Goal: Task Accomplishment & Management: Use online tool/utility

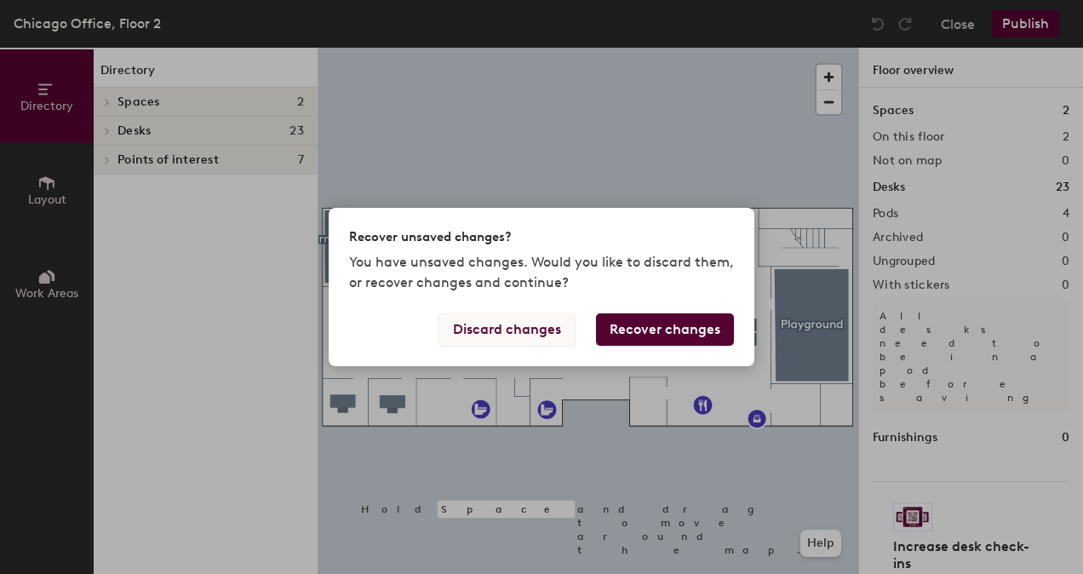
click at [542, 334] on button "Discard changes" at bounding box center [507, 329] width 137 height 32
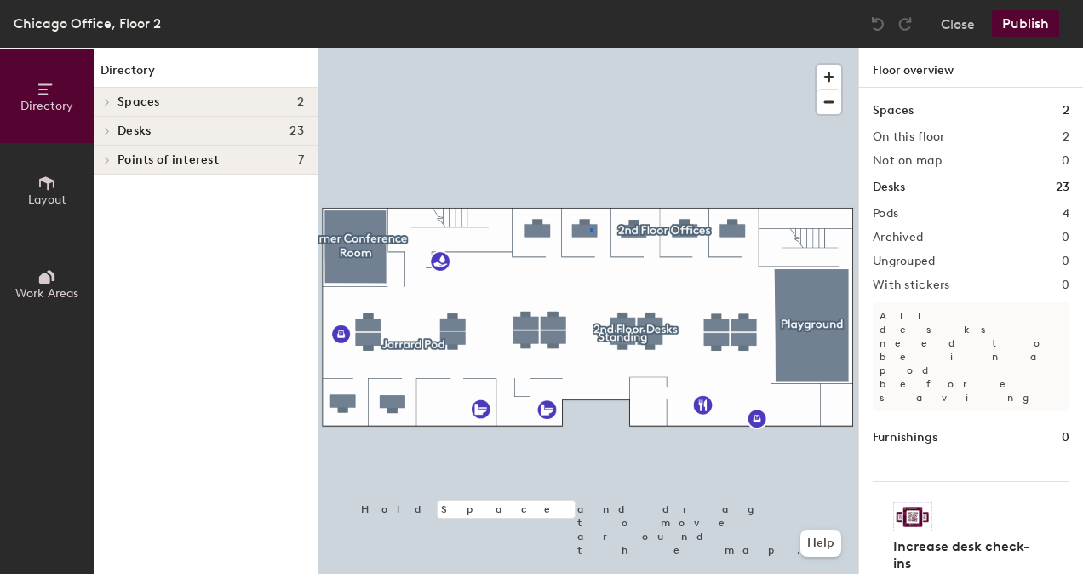
click at [589, 48] on div at bounding box center [588, 48] width 540 height 0
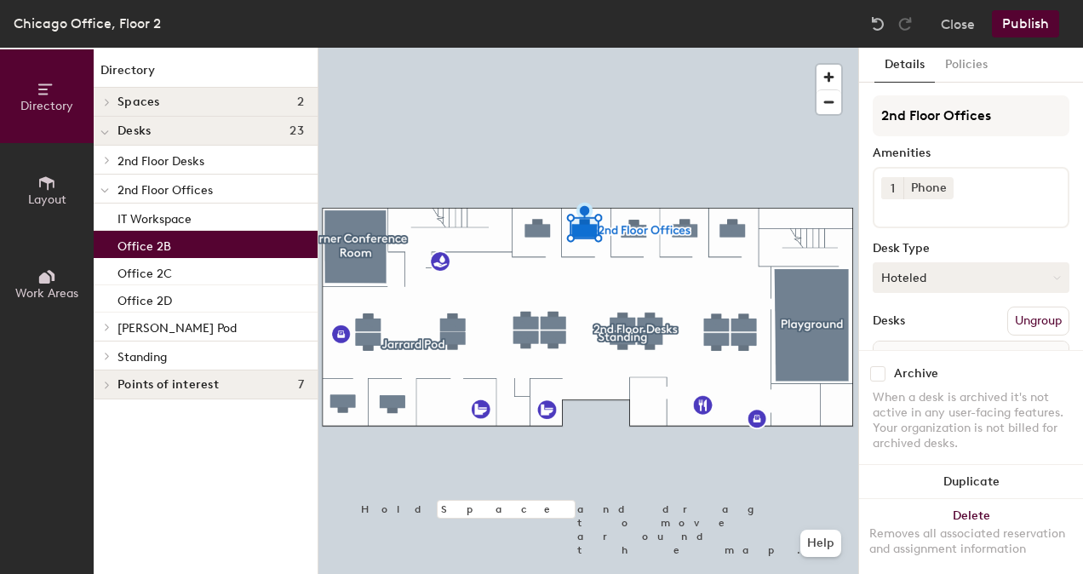
click at [948, 280] on button "Hoteled" at bounding box center [971, 277] width 197 height 31
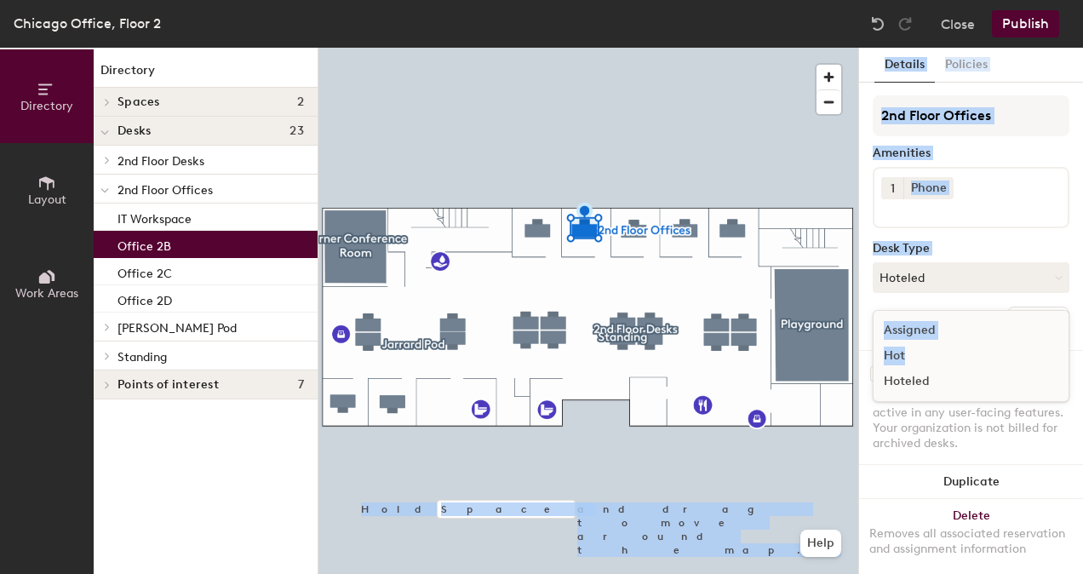
click at [735, 281] on div "Directory Layout Work Areas Directory Spaces 2 Corner Conference Room Playgroun…" at bounding box center [541, 311] width 1083 height 526
click at [690, 48] on div at bounding box center [588, 48] width 540 height 0
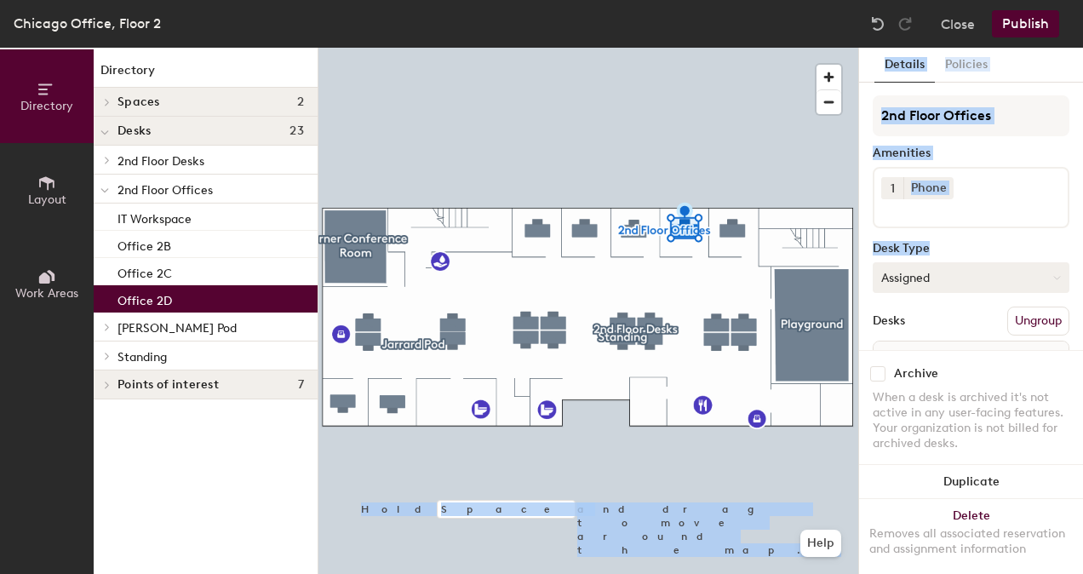
click at [914, 283] on button "Assigned" at bounding box center [971, 277] width 197 height 31
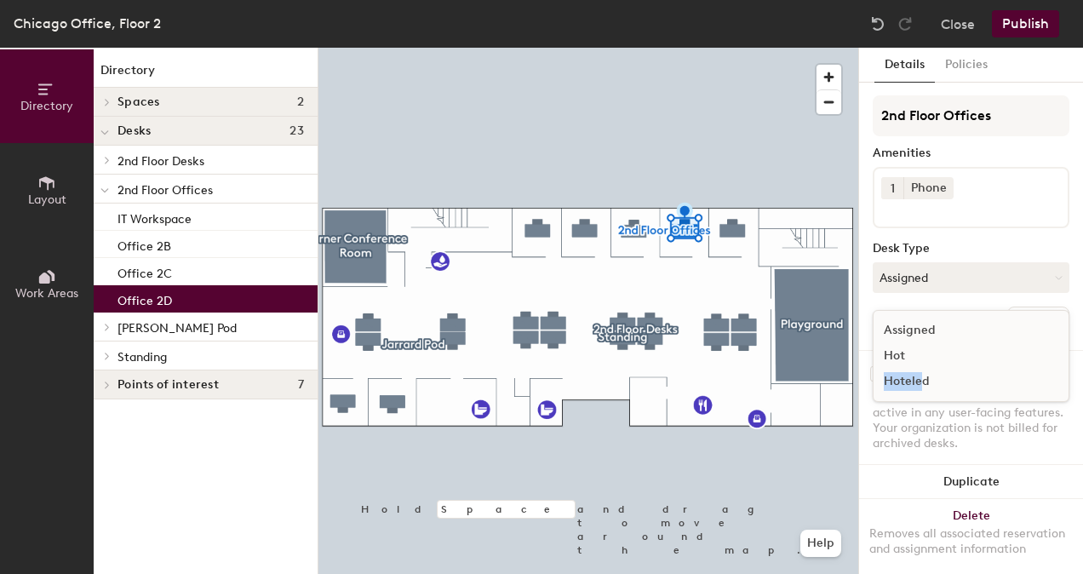
drag, startPoint x: 917, startPoint y: 354, endPoint x: 923, endPoint y: 371, distance: 18.0
click at [923, 371] on ul "Assigned Hot Hoteled" at bounding box center [959, 356] width 170 height 77
click at [924, 280] on button "Assigned" at bounding box center [971, 277] width 197 height 31
click at [941, 378] on div "Hoteled" at bounding box center [959, 382] width 170 height 26
click at [933, 315] on div "Desks Ungroup" at bounding box center [971, 321] width 197 height 29
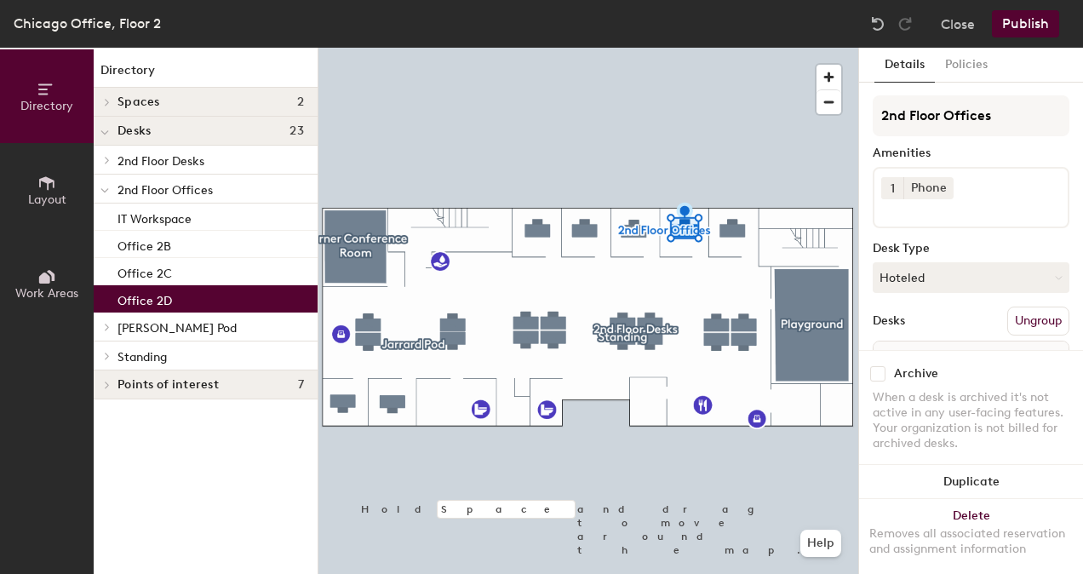
click at [1025, 32] on button "Publish" at bounding box center [1025, 23] width 67 height 27
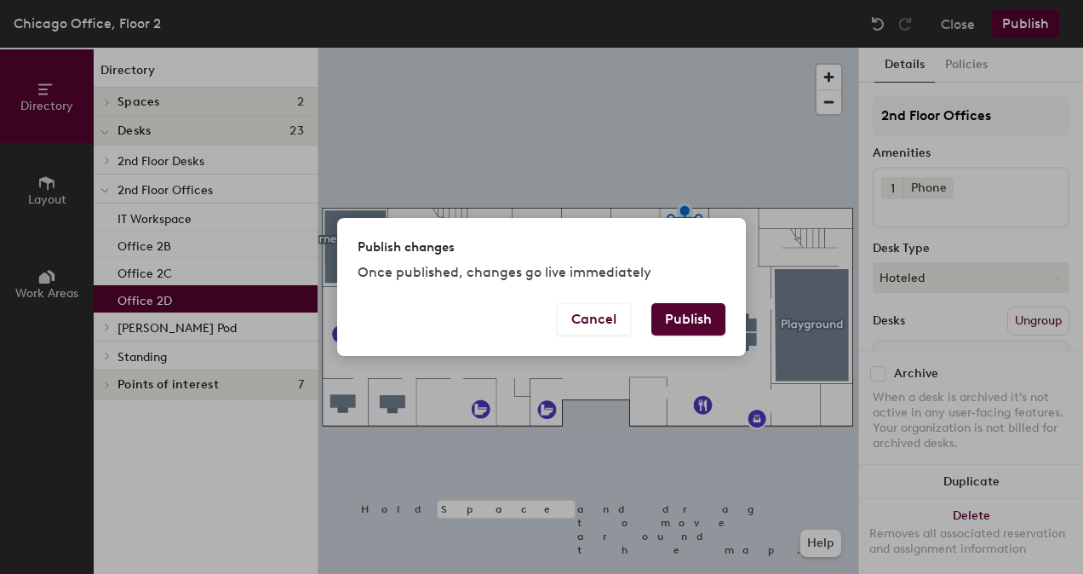
click at [713, 334] on button "Publish" at bounding box center [688, 319] width 74 height 32
